Goal: Task Accomplishment & Management: Use online tool/utility

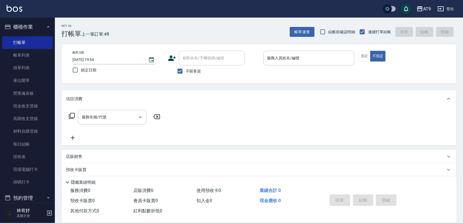
scroll to position [309, 0]
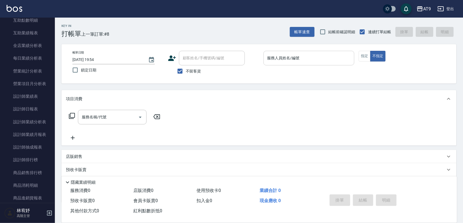
click at [298, 54] on input "服務人員姓名/編號" at bounding box center [309, 58] width 86 height 10
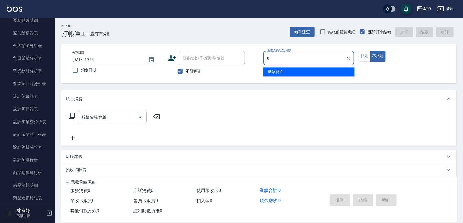
type input "戴汝蓓-0"
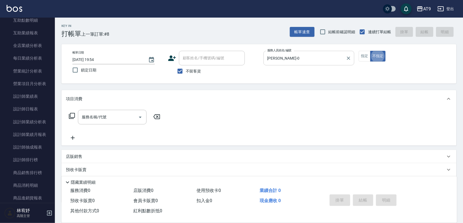
type button "false"
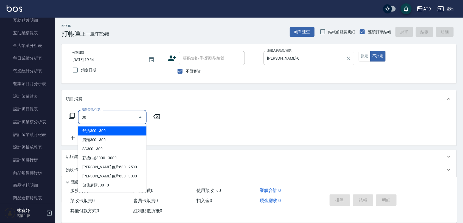
type input "3"
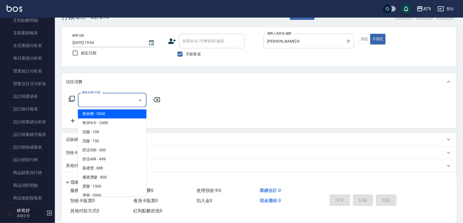
scroll to position [32, 0]
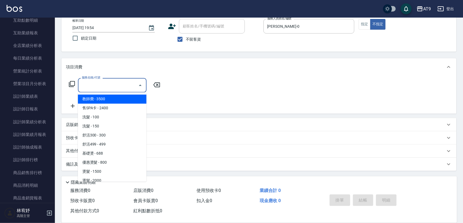
click at [179, 120] on div "店販銷售" at bounding box center [258, 124] width 395 height 13
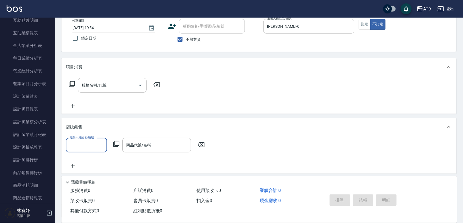
scroll to position [0, 0]
type input "戴汝蓓-0"
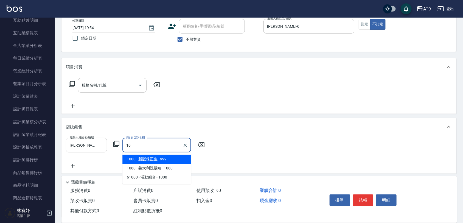
type input "1"
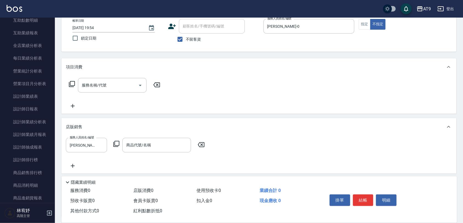
click at [257, 115] on div "項目消費 服務名稱/代號 服務名稱/代號 店販銷售 服務人員姓名/編號 戴汝蓓-0 服務人員姓名/編號 商品代號/名稱 商品代號/名稱 預收卡販賣 卡券名稱/…" at bounding box center [258, 137] width 395 height 159
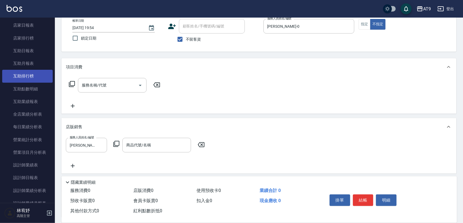
scroll to position [274, 0]
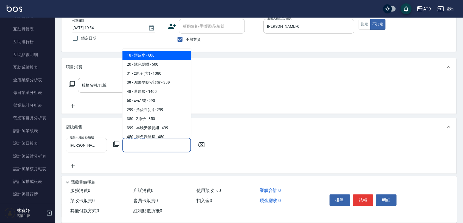
click at [138, 146] on input "商品代號/名稱" at bounding box center [157, 145] width 64 height 10
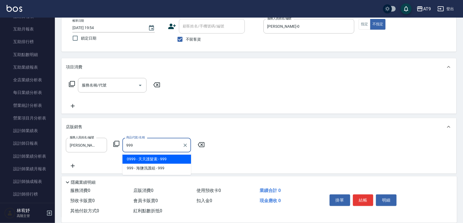
type input "天天護髮素"
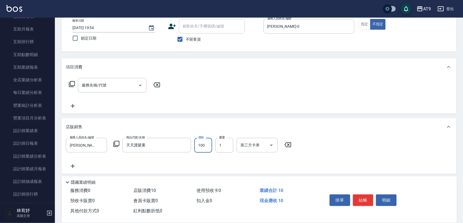
type input "1000"
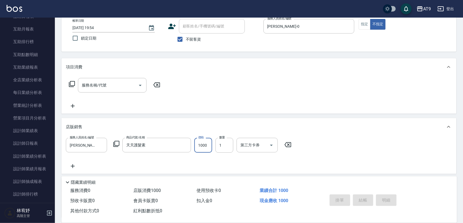
type input "2025/09/11 20:37"
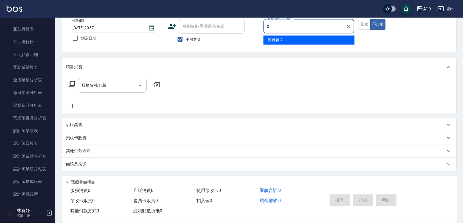
type input "龔雅菁-2"
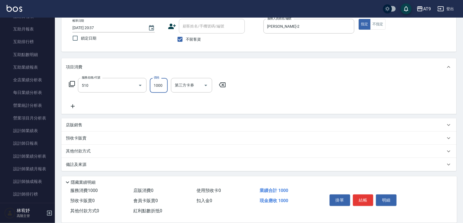
type input "染髮-2(510)"
click at [166, 86] on input "209" at bounding box center [159, 85] width 18 height 15
type input "2099"
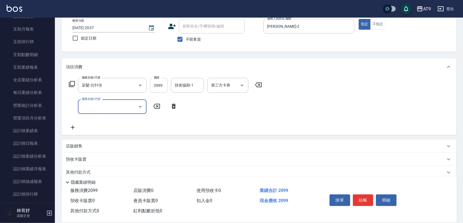
type input "4"
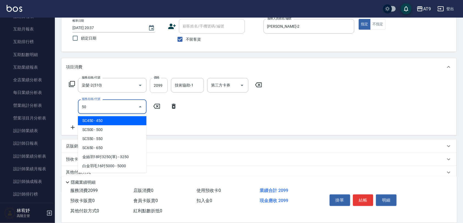
type input "5"
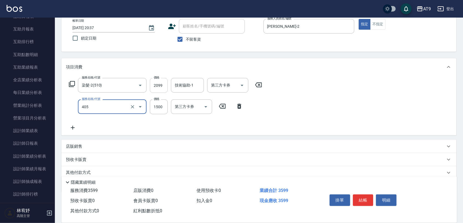
type input "鏡面護髮(405)"
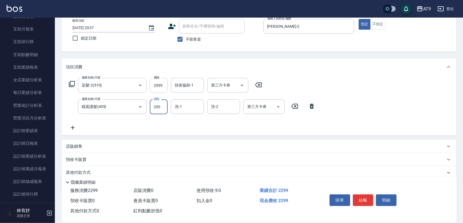
type input "2000"
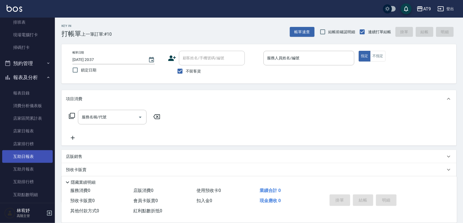
scroll to position [137, 0]
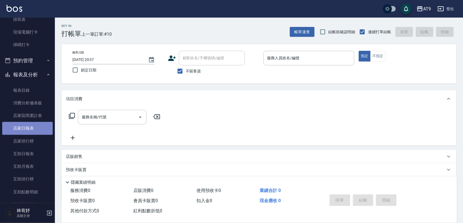
click at [29, 122] on link "店家日報表" at bounding box center [27, 128] width 50 height 13
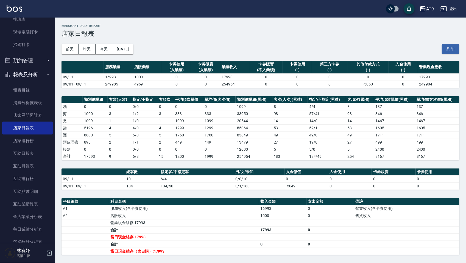
click at [402, 41] on div "前天 昨天 今天 2025/09/11 列印" at bounding box center [260, 49] width 398 height 23
click at [26, 156] on link "互助日報表" at bounding box center [27, 153] width 50 height 13
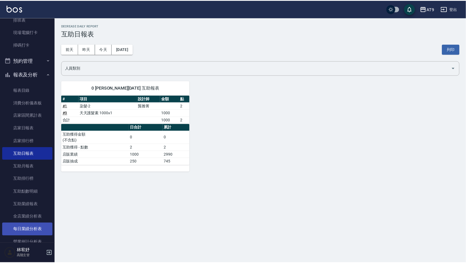
scroll to position [206, 0]
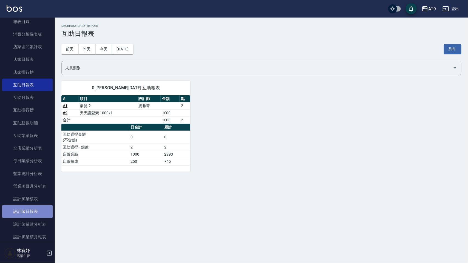
click at [32, 212] on link "設計師日報表" at bounding box center [27, 212] width 50 height 13
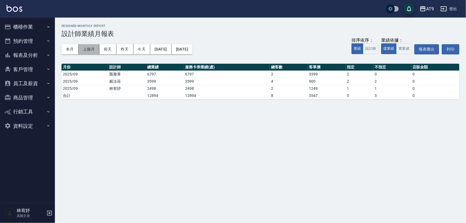
click at [82, 47] on button "上個月" at bounding box center [88, 49] width 21 height 10
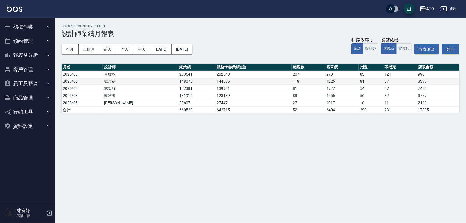
click at [331, 82] on td "1226" at bounding box center [341, 81] width 33 height 7
drag, startPoint x: 331, startPoint y: 82, endPoint x: 133, endPoint y: 156, distance: 211.1
click at [133, 156] on div "AT9 2025-08-01 - 2025-08-31 設計師業績月報表 列印時間： 2025-09-11-20:32 Designer Monthly Re…" at bounding box center [233, 111] width 466 height 223
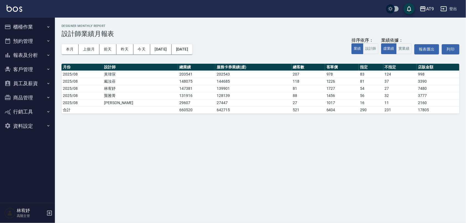
click at [34, 113] on button "行銷工具" at bounding box center [27, 112] width 50 height 14
click at [39, 55] on button "報表及分析" at bounding box center [27, 55] width 50 height 14
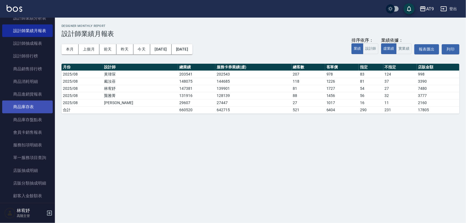
scroll to position [240, 0]
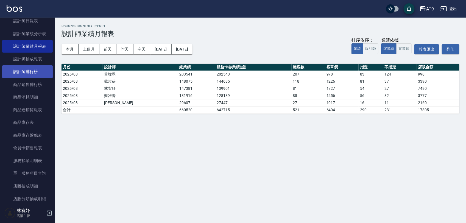
click at [32, 69] on link "設計師排行榜" at bounding box center [27, 71] width 50 height 13
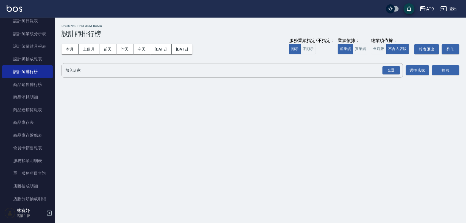
click at [81, 43] on div "本月 上個月 前天 昨天 今天 2025/09/01 2025/09/11 服務業績指定/不指定： 顯示 不顯示 業績依據： 虛業績 實業績 總業績依據： 含…" at bounding box center [260, 49] width 398 height 23
click at [82, 44] on button "上個月" at bounding box center [88, 49] width 21 height 10
click at [100, 56] on div "本月 上個月 前天 昨天 今天 2025/08/01 2025/08/31 服務業績指定/不指定： 顯示 不顯示 業績依據： 虛業績 實業績 總業績依據： 含…" at bounding box center [260, 49] width 398 height 23
click at [94, 50] on button "上個月" at bounding box center [88, 49] width 21 height 10
click at [91, 51] on button "上個月" at bounding box center [88, 49] width 21 height 10
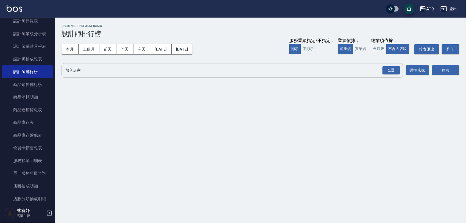
click at [287, 63] on div "全選 加入店家" at bounding box center [231, 70] width 341 height 15
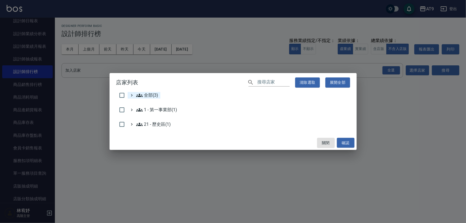
click at [130, 94] on icon at bounding box center [131, 95] width 5 height 5
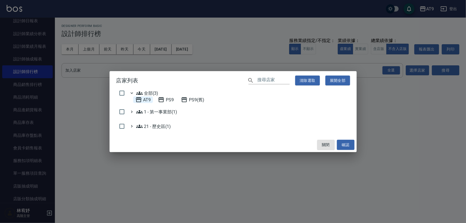
click at [141, 99] on icon at bounding box center [138, 99] width 5 height 5
click at [344, 144] on button "確認" at bounding box center [346, 145] width 18 height 10
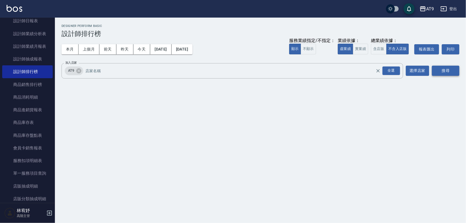
click at [451, 73] on button "搜尋" at bounding box center [445, 71] width 27 height 10
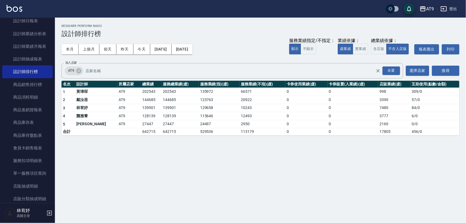
click at [384, 99] on td "3390" at bounding box center [394, 100] width 32 height 8
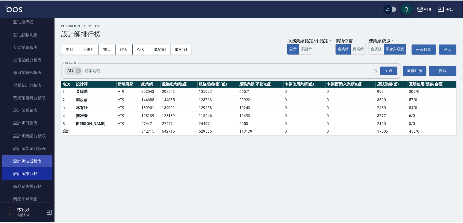
scroll to position [137, 0]
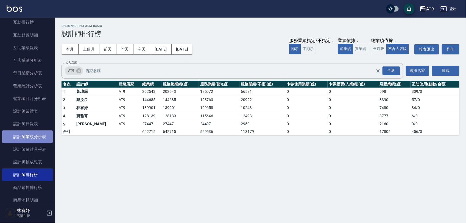
click at [36, 135] on link "設計師業績分析表" at bounding box center [27, 136] width 50 height 13
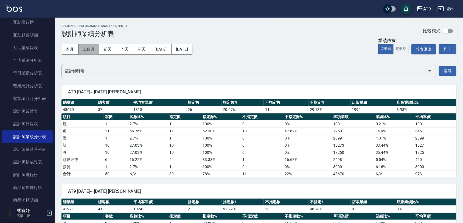
click at [90, 47] on button "上個月" at bounding box center [88, 49] width 21 height 10
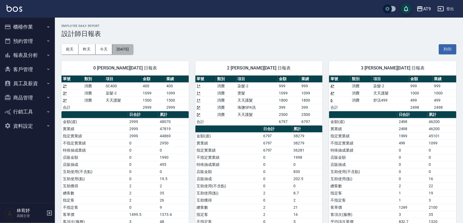
click at [129, 49] on button "[DATE]" at bounding box center [122, 49] width 21 height 10
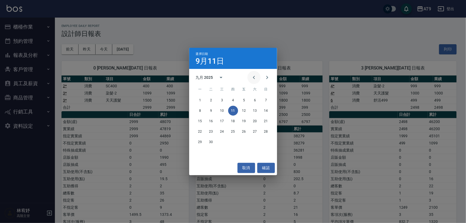
click at [254, 75] on icon "Previous month" at bounding box center [254, 77] width 7 height 7
click at [243, 100] on button "1" at bounding box center [244, 100] width 10 height 10
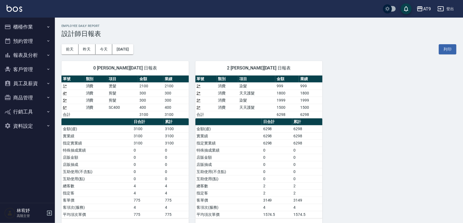
click at [27, 82] on button "員工及薪資" at bounding box center [27, 83] width 50 height 14
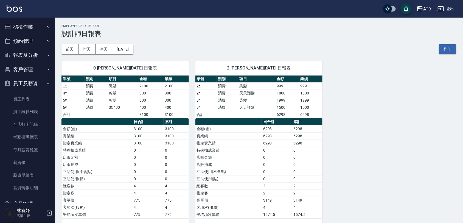
click at [31, 86] on button "員工及薪資" at bounding box center [27, 83] width 50 height 14
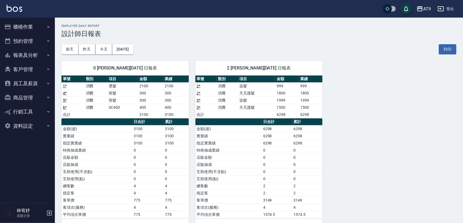
click at [41, 54] on button "報表及分析" at bounding box center [27, 55] width 50 height 14
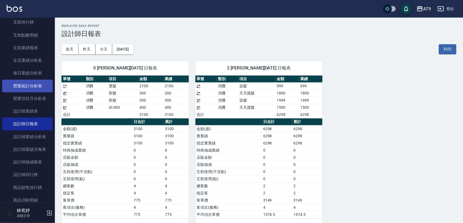
scroll to position [172, 0]
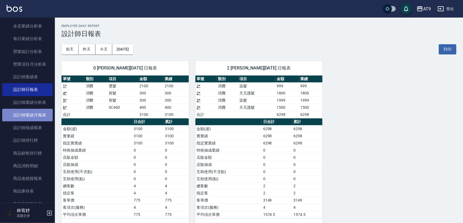
click at [40, 113] on link "設計師業績月報表" at bounding box center [27, 115] width 50 height 13
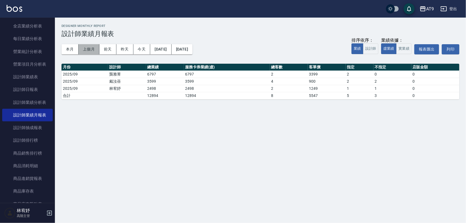
click at [89, 48] on button "上個月" at bounding box center [88, 49] width 21 height 10
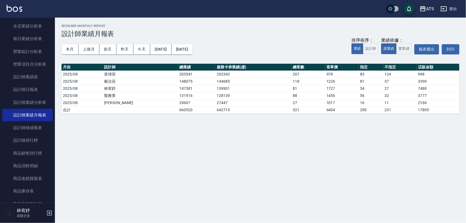
drag, startPoint x: 16, startPoint y: 221, endPoint x: 7, endPoint y: 210, distance: 14.1
click at [16, 221] on div "林宥妤 高階主管" at bounding box center [27, 213] width 55 height 20
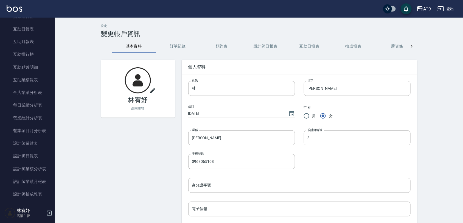
scroll to position [103, 0]
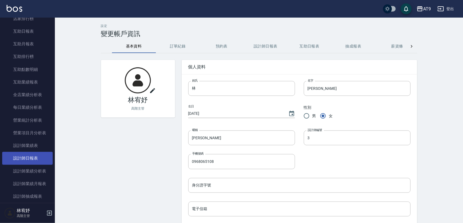
click at [19, 158] on link "設計師日報表" at bounding box center [27, 158] width 50 height 13
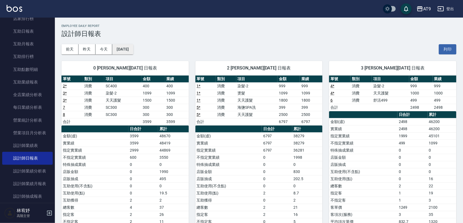
click at [128, 52] on button "[DATE]" at bounding box center [122, 49] width 21 height 10
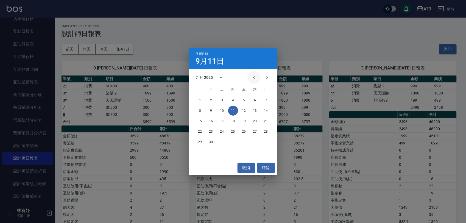
click at [252, 77] on icon "Previous month" at bounding box center [254, 77] width 7 height 7
click at [234, 131] on button "21" at bounding box center [233, 132] width 10 height 10
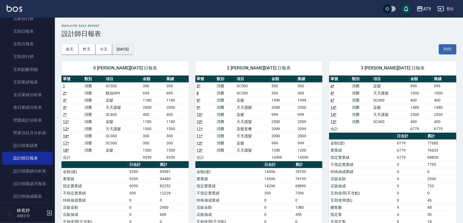
click at [123, 47] on button "2025/08/21" at bounding box center [122, 49] width 21 height 10
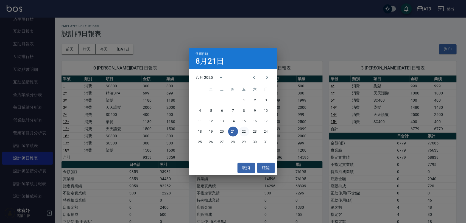
click at [244, 127] on button "22" at bounding box center [244, 132] width 10 height 10
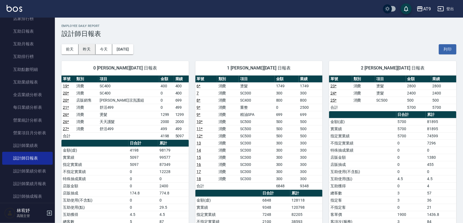
click at [89, 48] on button "昨天" at bounding box center [86, 49] width 17 height 10
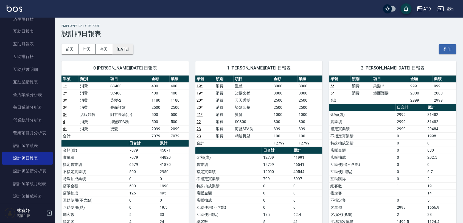
click at [117, 48] on button "2025/09/10" at bounding box center [122, 49] width 21 height 10
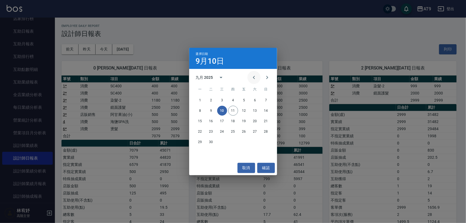
click at [252, 76] on icon "Previous month" at bounding box center [254, 77] width 7 height 7
click at [234, 131] on button "21" at bounding box center [233, 132] width 10 height 10
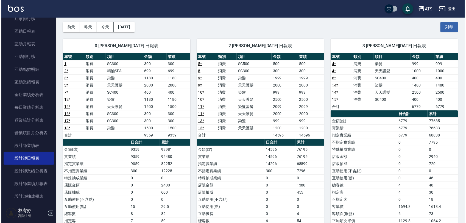
scroll to position [6, 0]
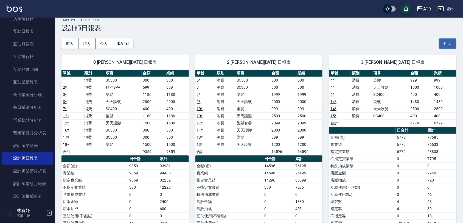
click at [149, 40] on div "前天 昨天 今天 2025/08/21 列印" at bounding box center [258, 43] width 395 height 23
click at [133, 42] on button "2025/08/21" at bounding box center [122, 43] width 21 height 10
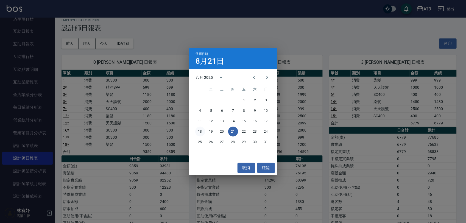
click at [200, 130] on button "18" at bounding box center [200, 132] width 10 height 10
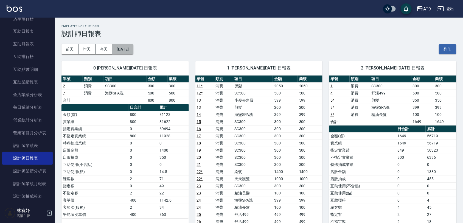
click at [128, 47] on button "2025/08/18" at bounding box center [122, 49] width 21 height 10
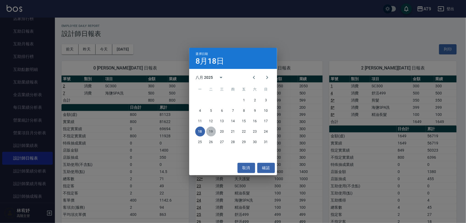
click at [208, 132] on button "19" at bounding box center [211, 132] width 10 height 10
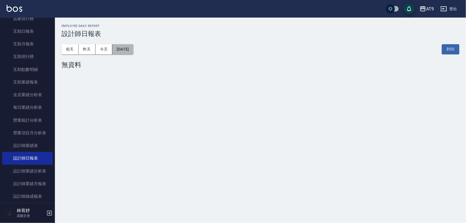
click at [130, 49] on button "2025/08/19" at bounding box center [122, 49] width 21 height 10
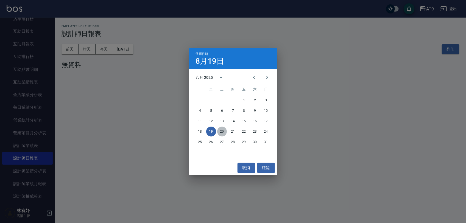
click at [224, 132] on button "20" at bounding box center [222, 132] width 10 height 10
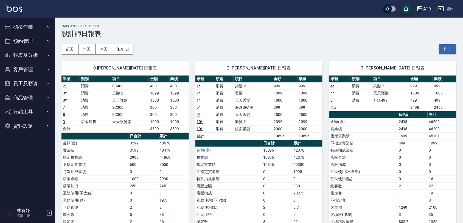
click at [243, 26] on h2 "Employee Daily Report" at bounding box center [258, 26] width 395 height 4
click at [18, 54] on button "報表及分析" at bounding box center [27, 55] width 50 height 14
